Goal: Information Seeking & Learning: Learn about a topic

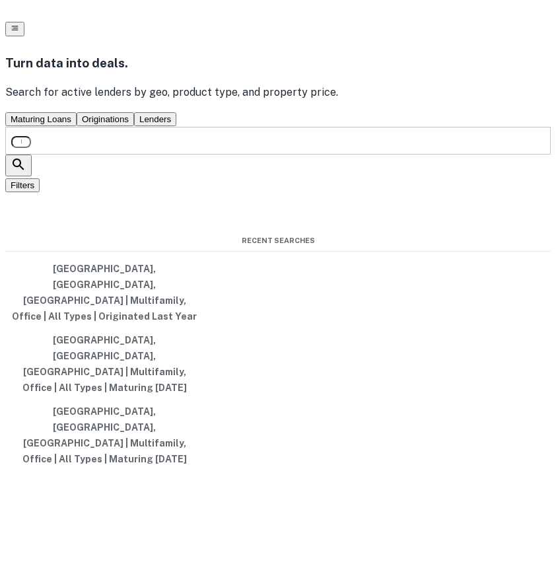
click at [19, 26] on icon "button" at bounding box center [15, 28] width 9 height 9
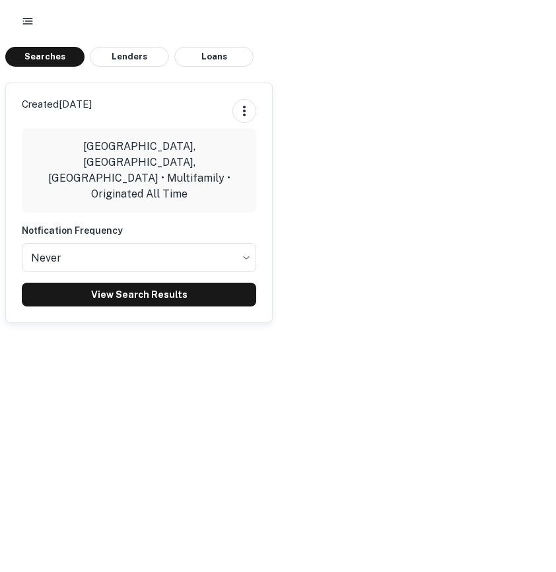
click at [26, 18] on rect "button" at bounding box center [28, 18] width 10 height 1
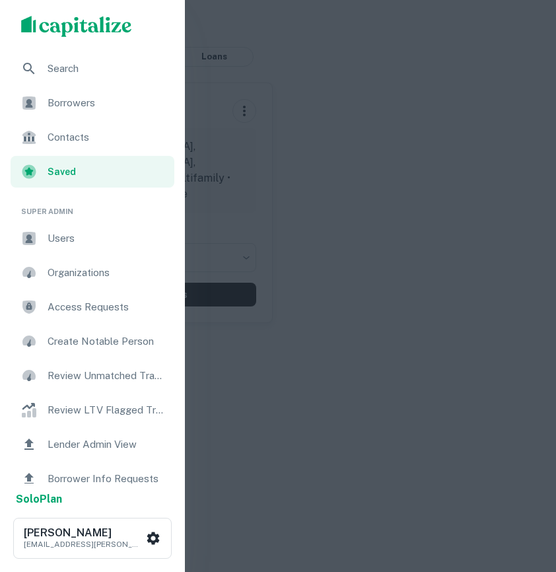
click at [96, 85] on ul "Search Borrowers Contacts Saved" at bounding box center [92, 121] width 185 height 137
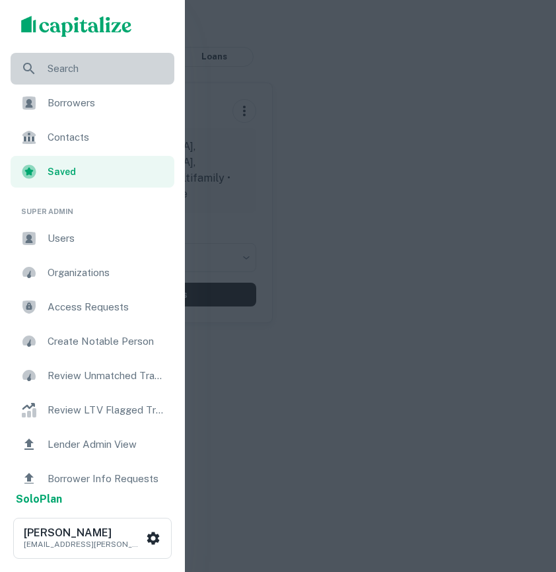
click at [75, 68] on span "Search" at bounding box center [107, 69] width 119 height 16
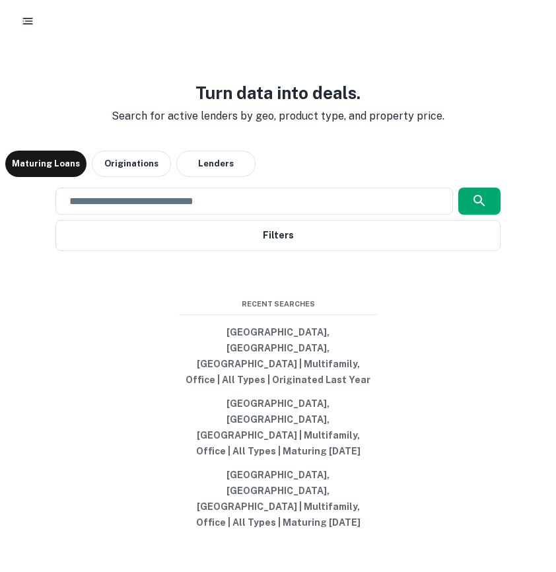
click at [34, 20] on button "button" at bounding box center [28, 21] width 24 height 24
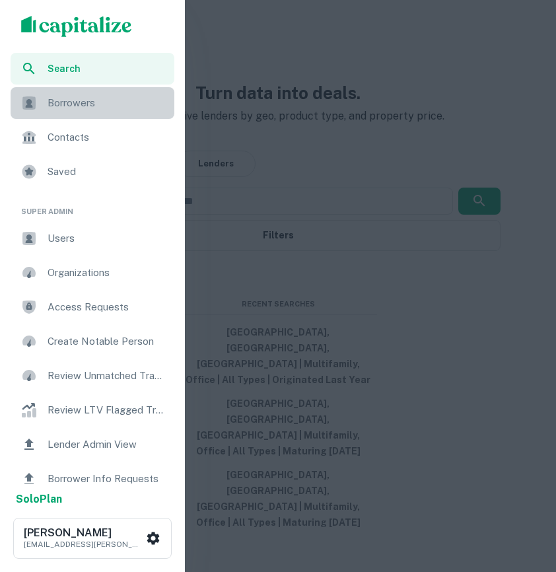
click at [81, 106] on span "Borrowers" at bounding box center [107, 103] width 119 height 16
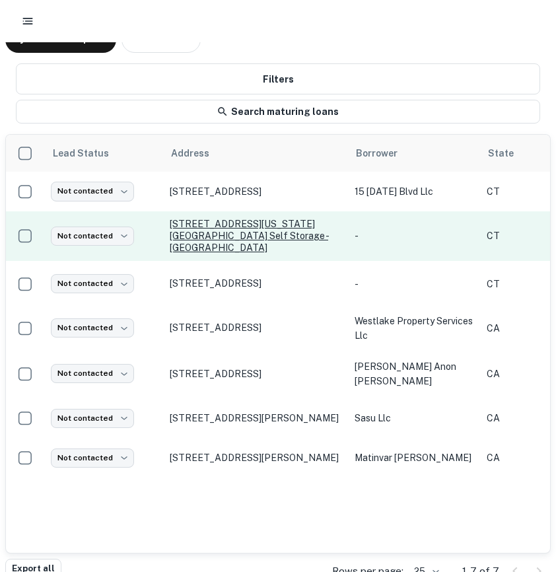
click at [236, 226] on p "[STREET_ADDRESS][US_STATE][GEOGRAPHIC_DATA] self storage - [GEOGRAPHIC_DATA]" at bounding box center [256, 236] width 172 height 36
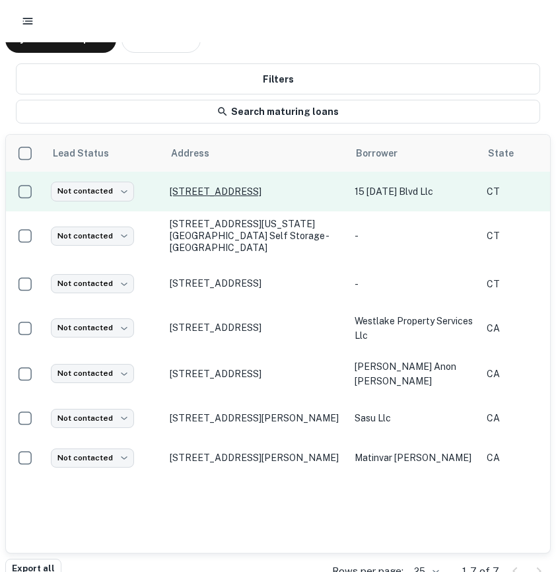
click at [230, 190] on p "433 Elm St Stamford, CT06902" at bounding box center [256, 192] width 172 height 12
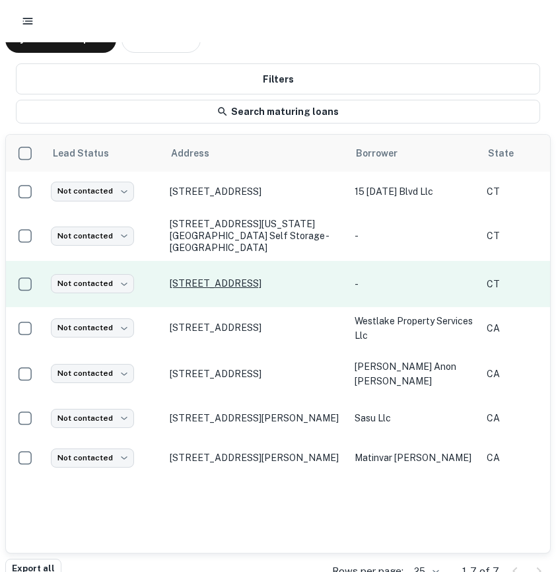
click at [201, 277] on p "[STREET_ADDRESS]" at bounding box center [256, 283] width 172 height 12
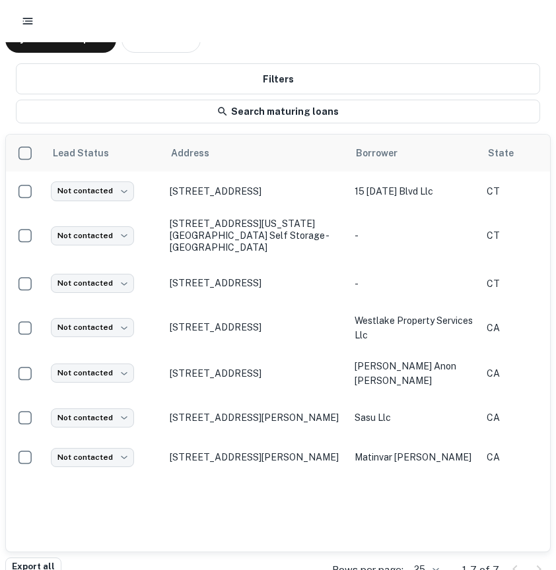
click at [34, 20] on button "button" at bounding box center [28, 21] width 24 height 24
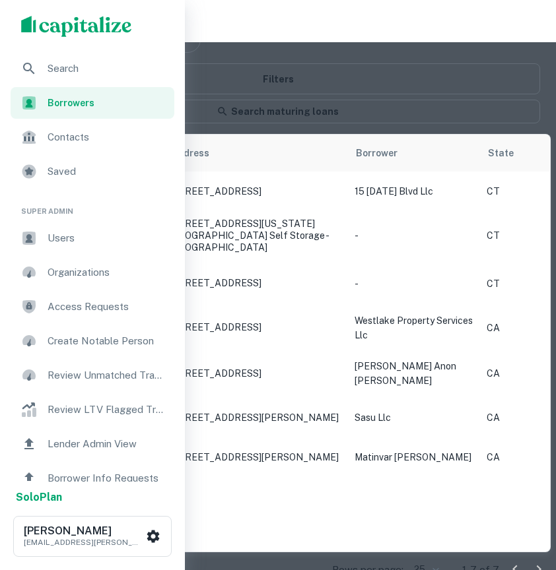
click at [53, 75] on span "Search" at bounding box center [107, 69] width 119 height 16
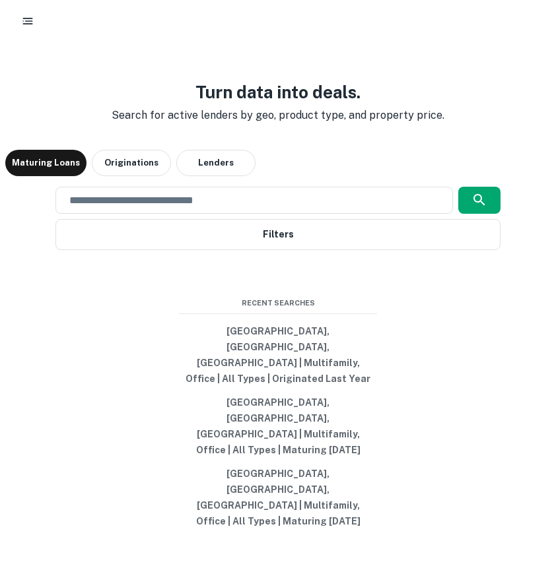
click at [33, 22] on icon "button" at bounding box center [27, 21] width 13 height 13
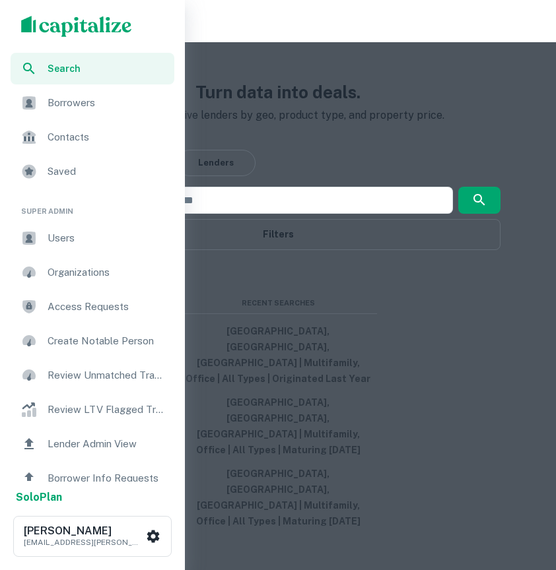
click at [60, 100] on span "Borrowers" at bounding box center [107, 103] width 119 height 16
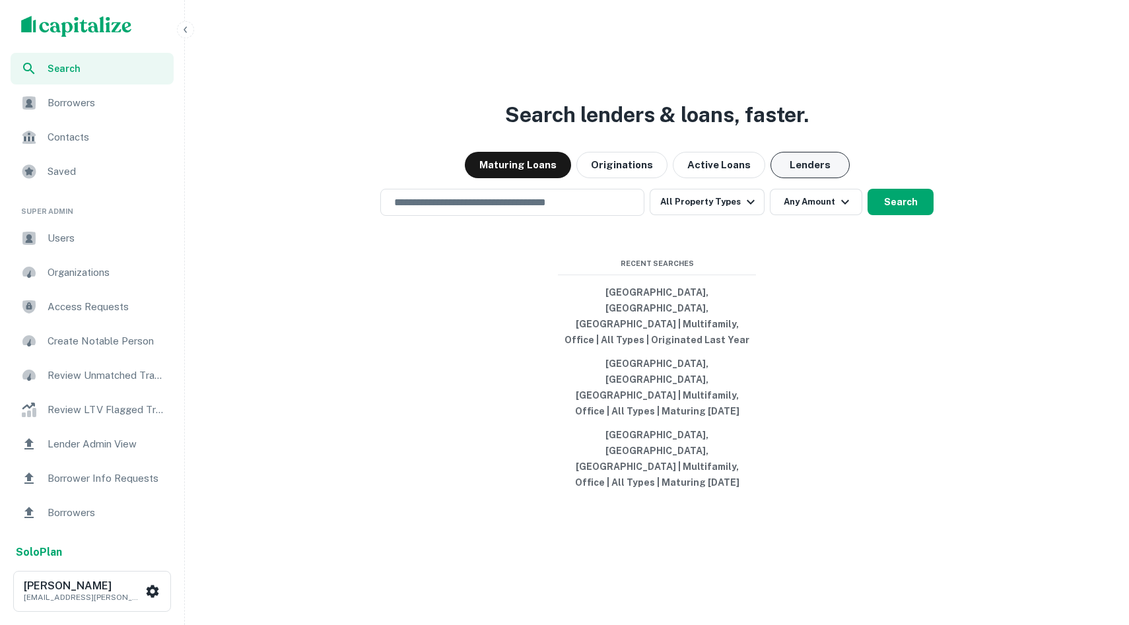
click at [555, 178] on button "Lenders" at bounding box center [809, 165] width 79 height 26
click at [520, 210] on input "text" at bounding box center [512, 202] width 252 height 15
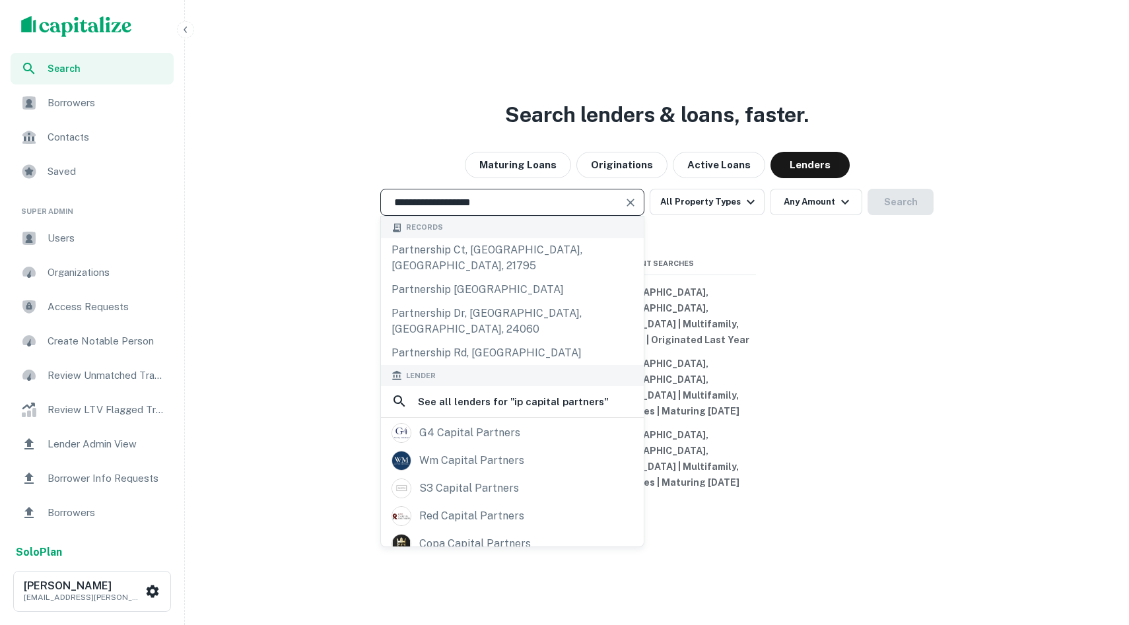
type input "**********"
click at [487, 410] on h6 "See all lenders for " ip capital partners "" at bounding box center [513, 402] width 191 height 16
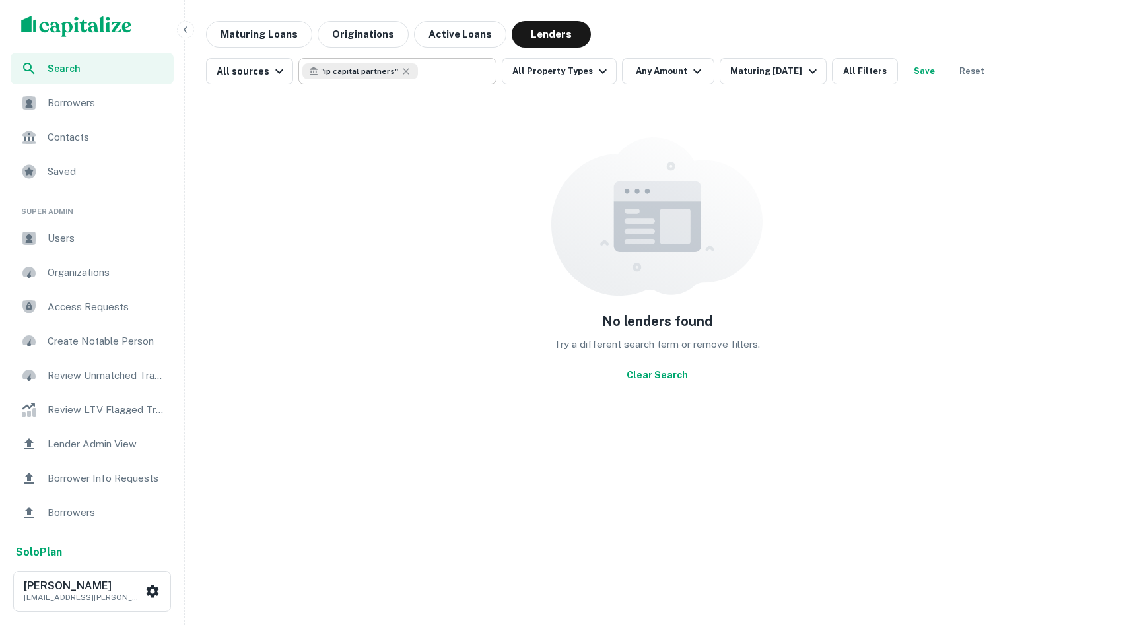
click at [399, 77] on div "" ip capital partners "" at bounding box center [360, 71] width 116 height 16
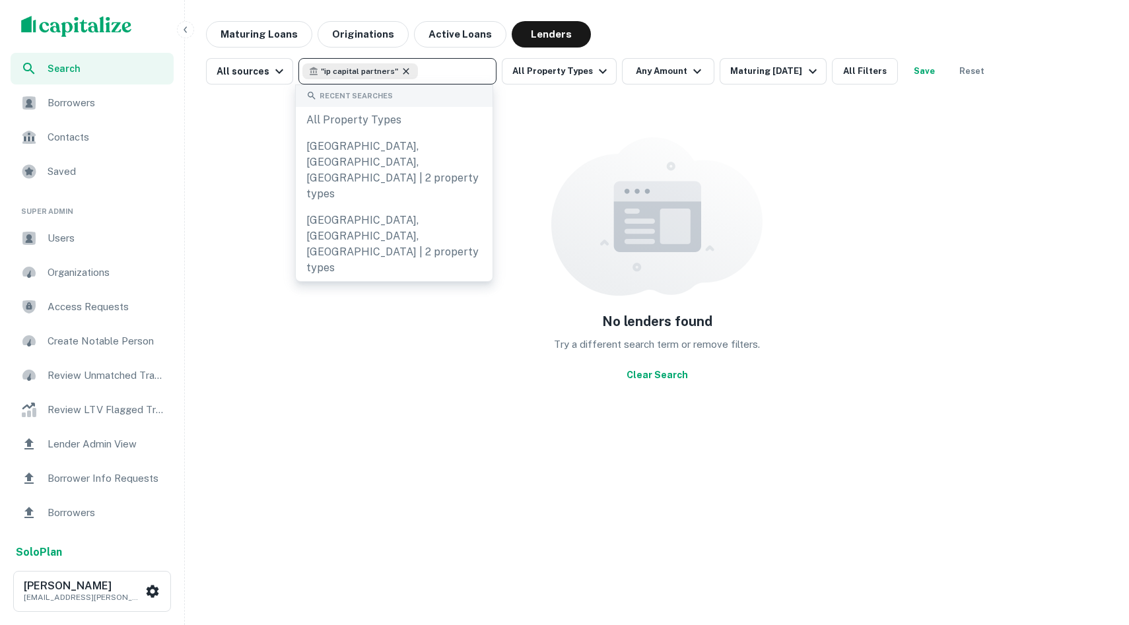
click at [404, 73] on icon at bounding box center [406, 71] width 11 height 11
click at [555, 201] on img at bounding box center [656, 216] width 211 height 158
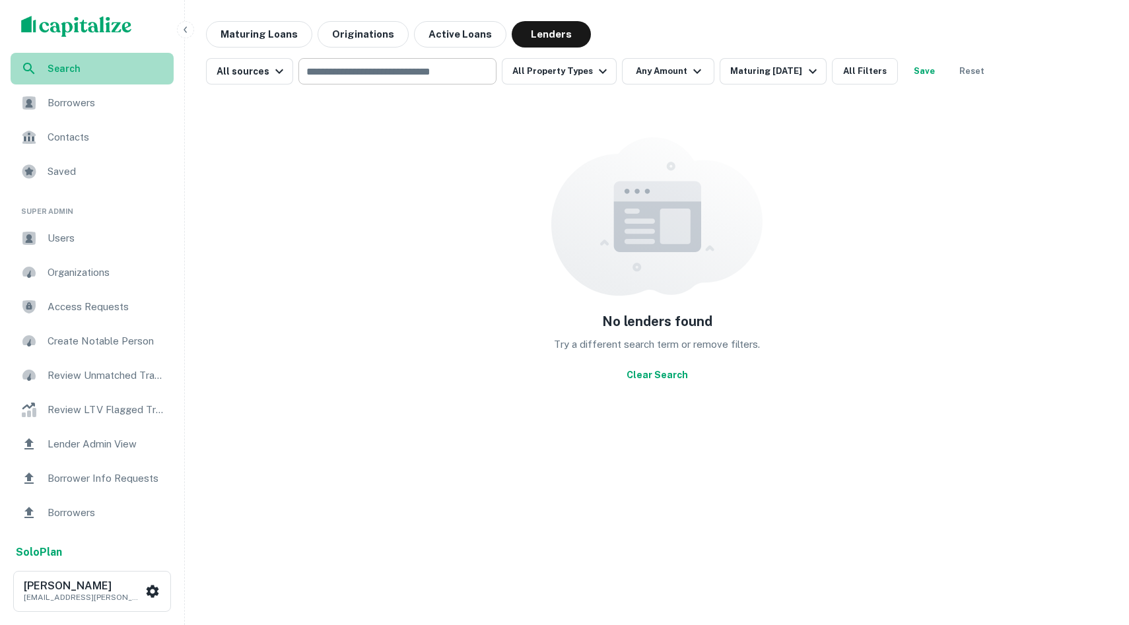
click at [127, 67] on span "Search" at bounding box center [107, 68] width 118 height 15
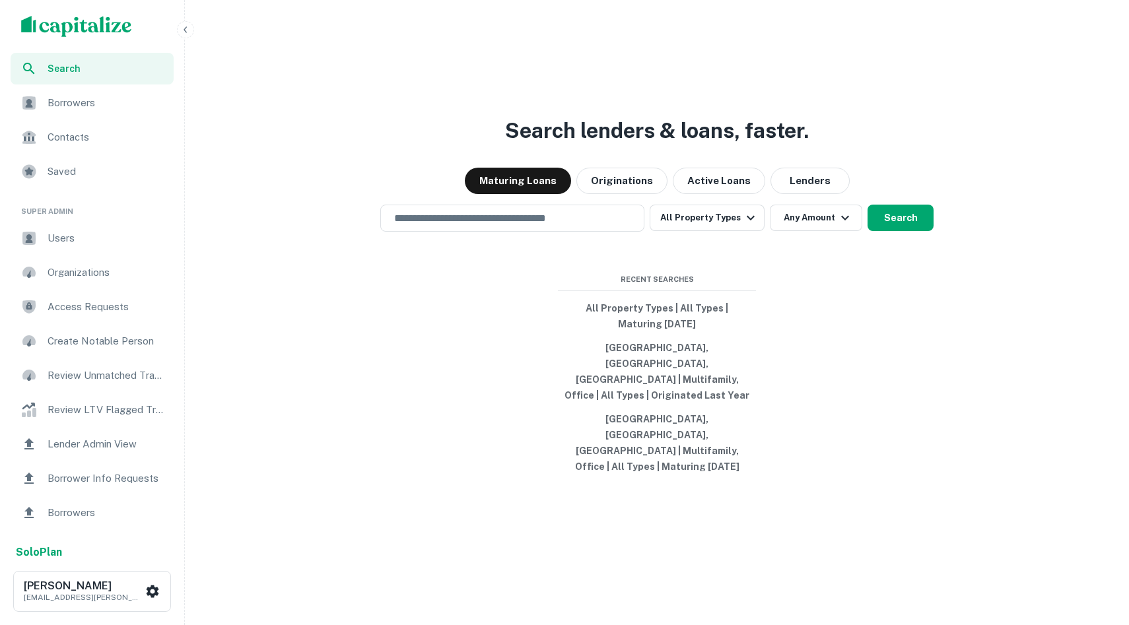
click at [80, 124] on div "Contacts" at bounding box center [92, 137] width 163 height 32
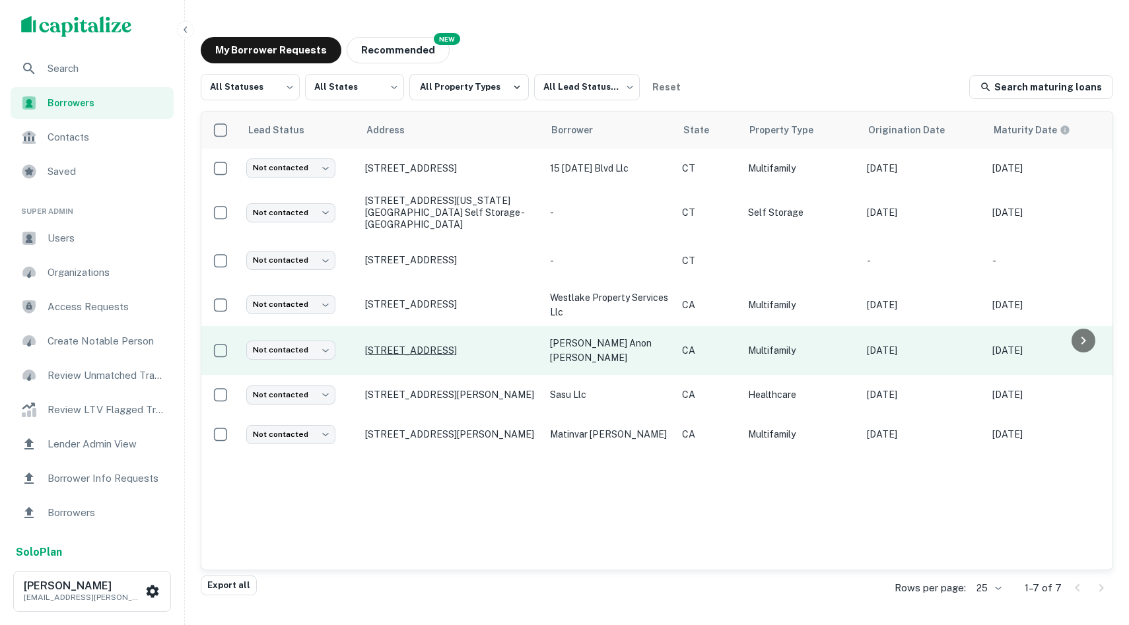
click at [470, 345] on p "[STREET_ADDRESS]" at bounding box center [451, 351] width 172 height 12
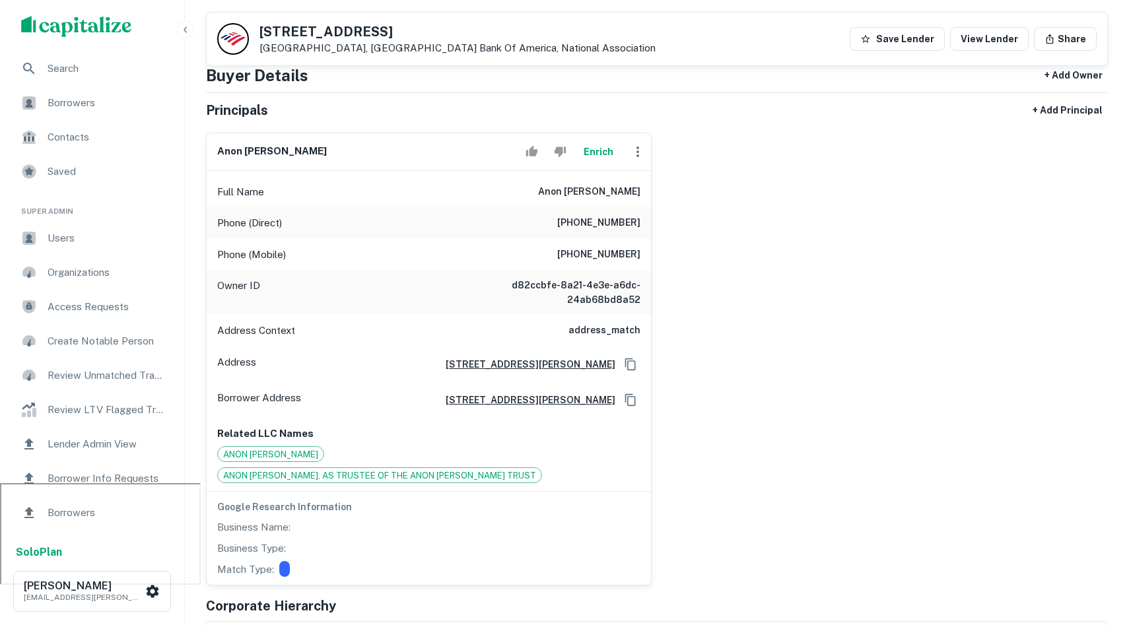
scroll to position [137, 0]
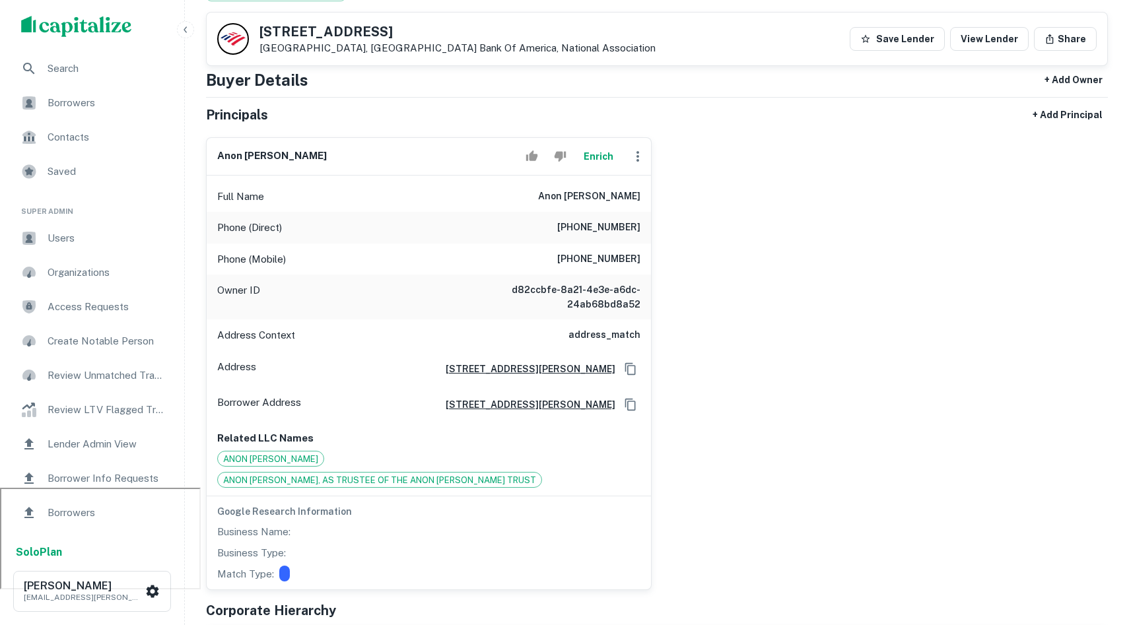
click at [283, 575] on div at bounding box center [284, 574] width 11 height 16
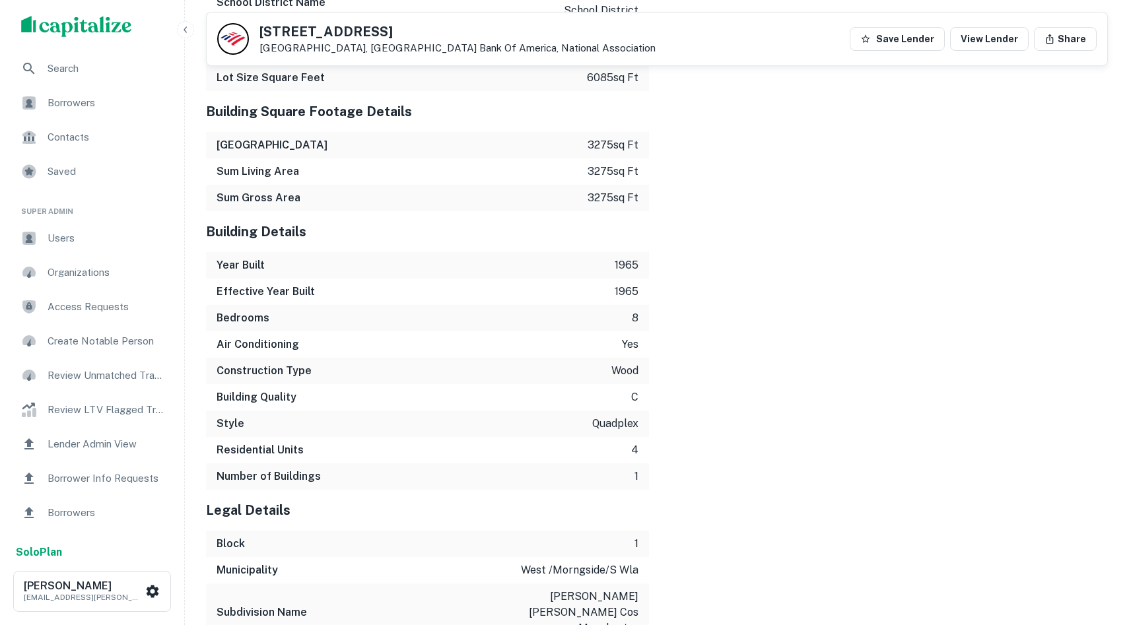
scroll to position [2540, 0]
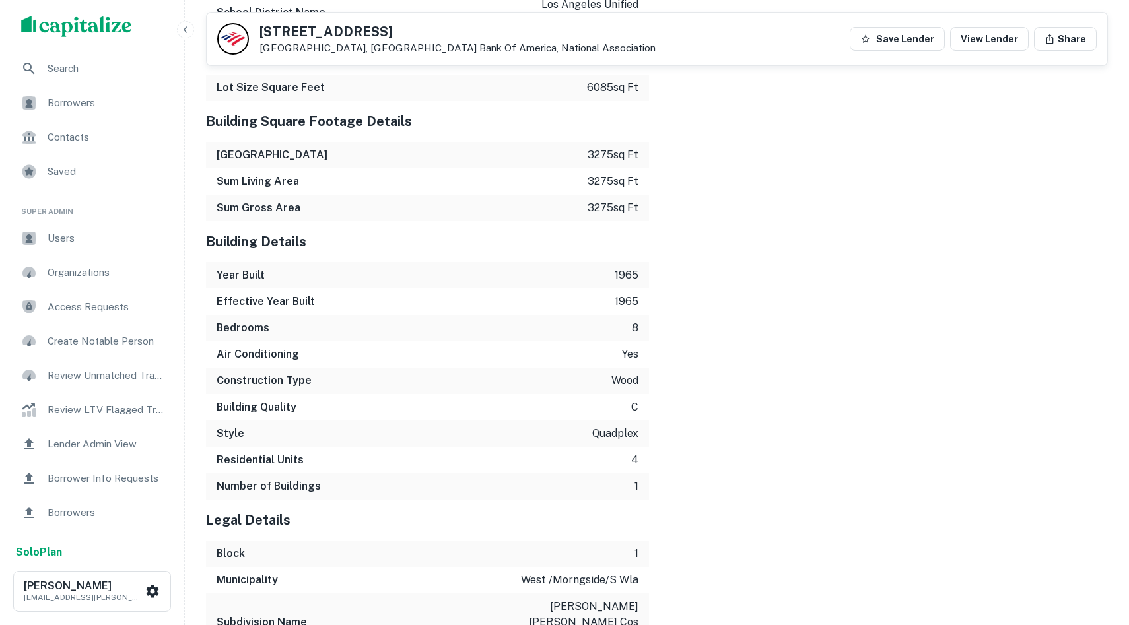
click at [541, 394] on div "Building Quality c" at bounding box center [427, 407] width 443 height 26
drag, startPoint x: 718, startPoint y: 376, endPoint x: 278, endPoint y: 349, distance: 440.5
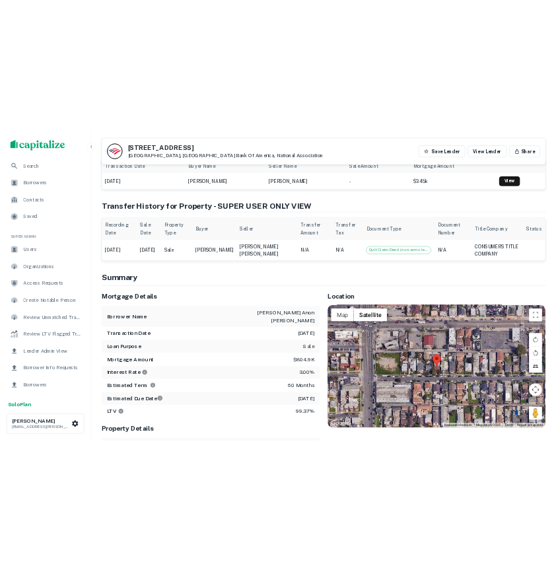
scroll to position [0, 0]
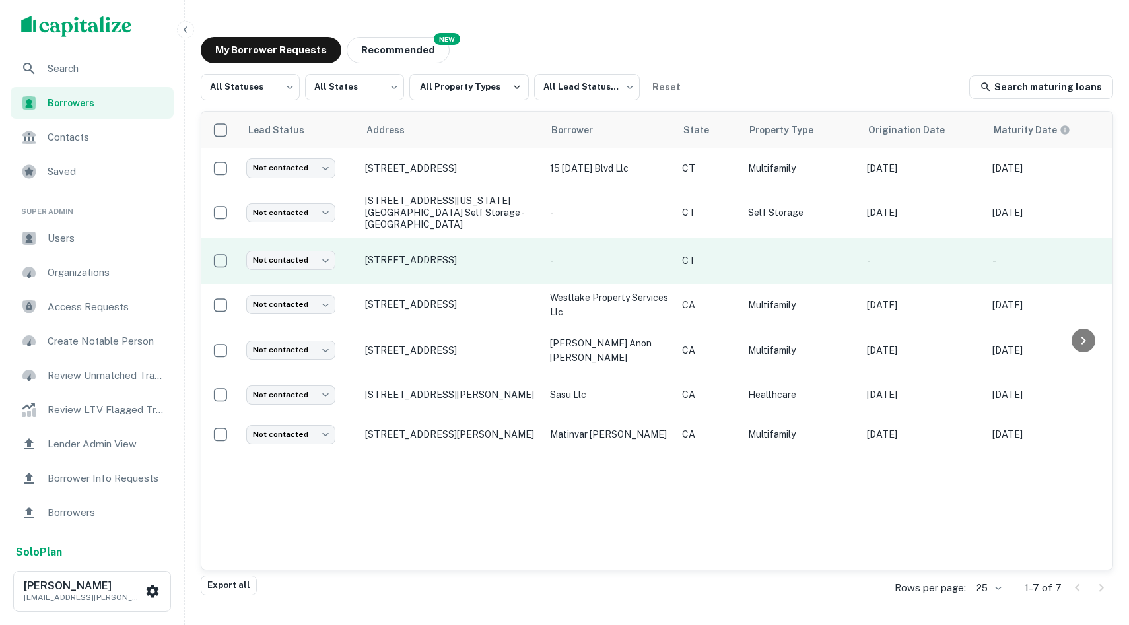
click at [426, 242] on td "[STREET_ADDRESS]" at bounding box center [450, 261] width 185 height 46
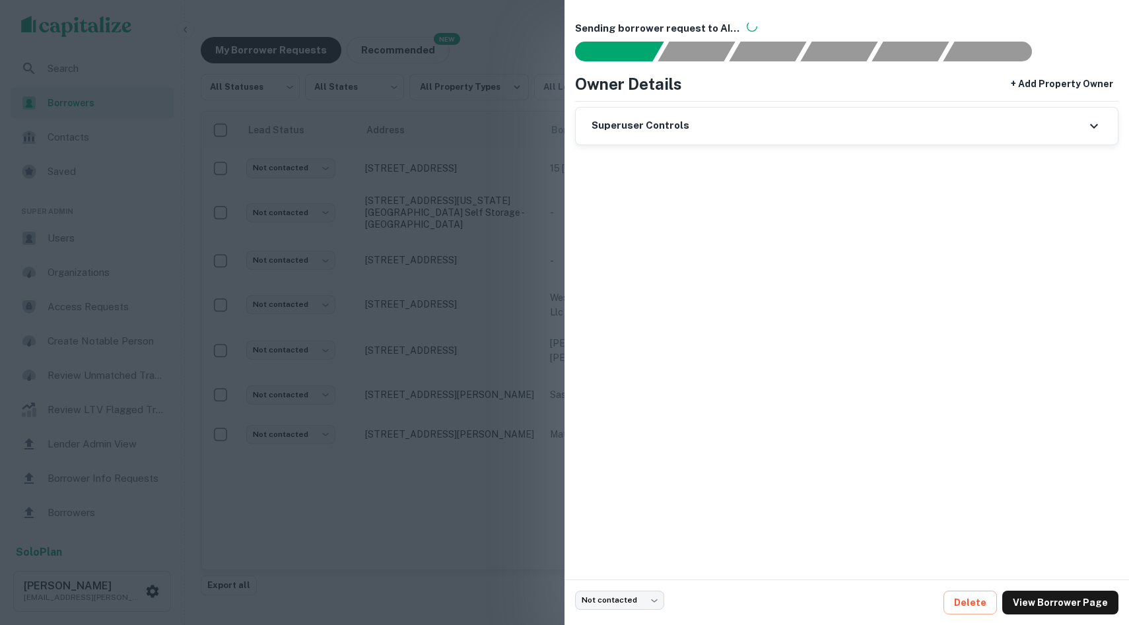
click at [431, 253] on div at bounding box center [564, 312] width 1129 height 625
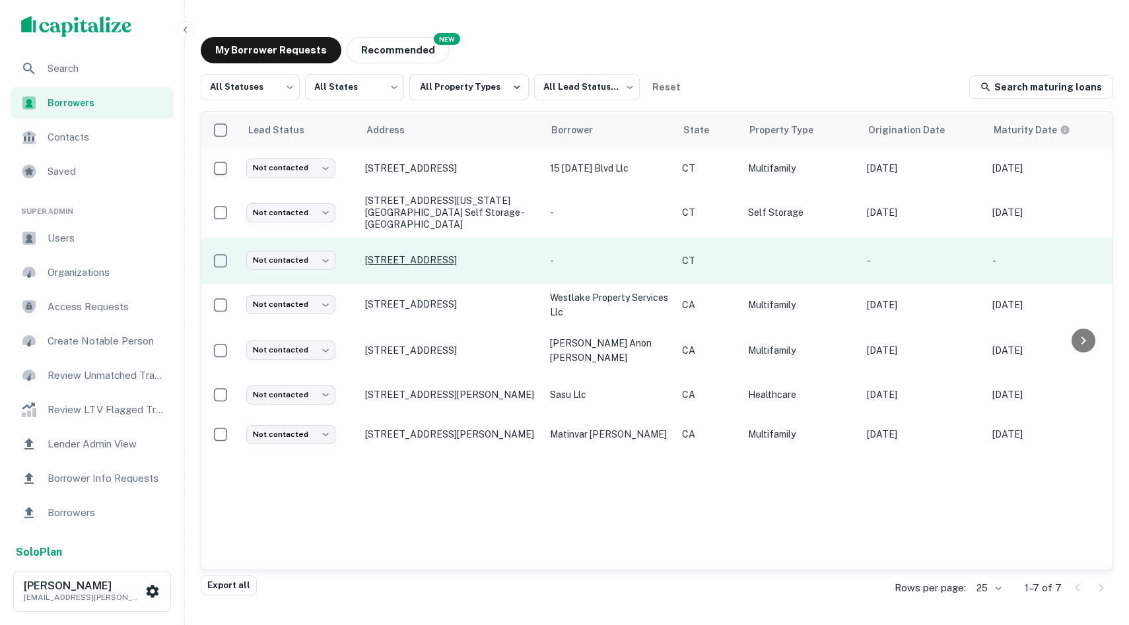
click at [429, 254] on p "[STREET_ADDRESS]" at bounding box center [451, 260] width 172 height 12
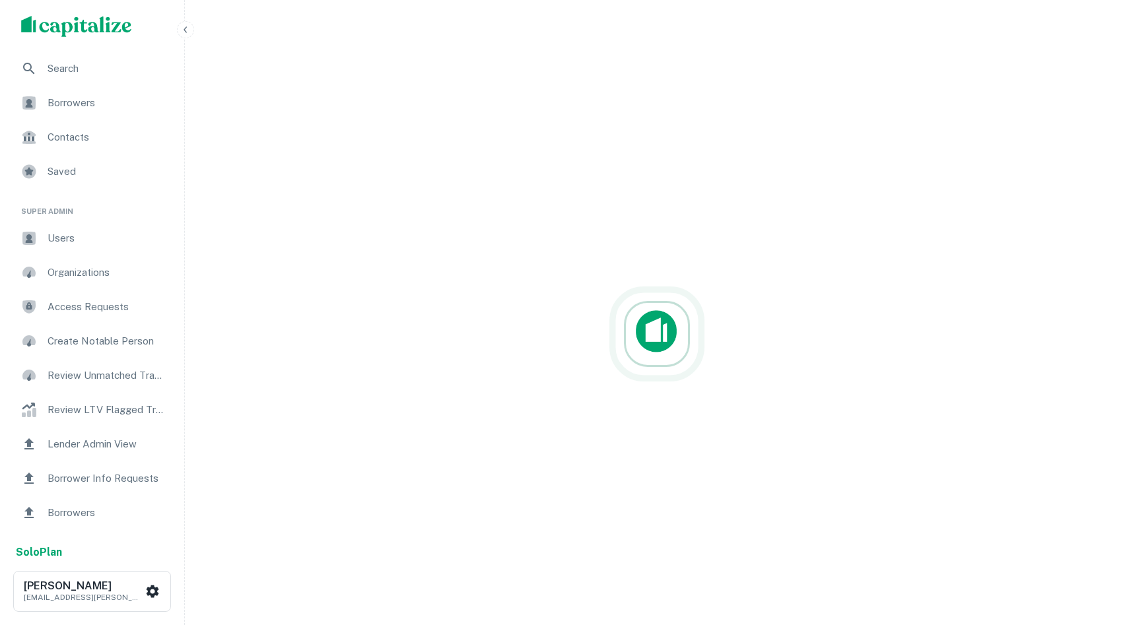
click at [288, 62] on div at bounding box center [656, 333] width 933 height 625
click at [85, 16] on img "scrollable content" at bounding box center [76, 26] width 111 height 21
